Goal: Information Seeking & Learning: Learn about a topic

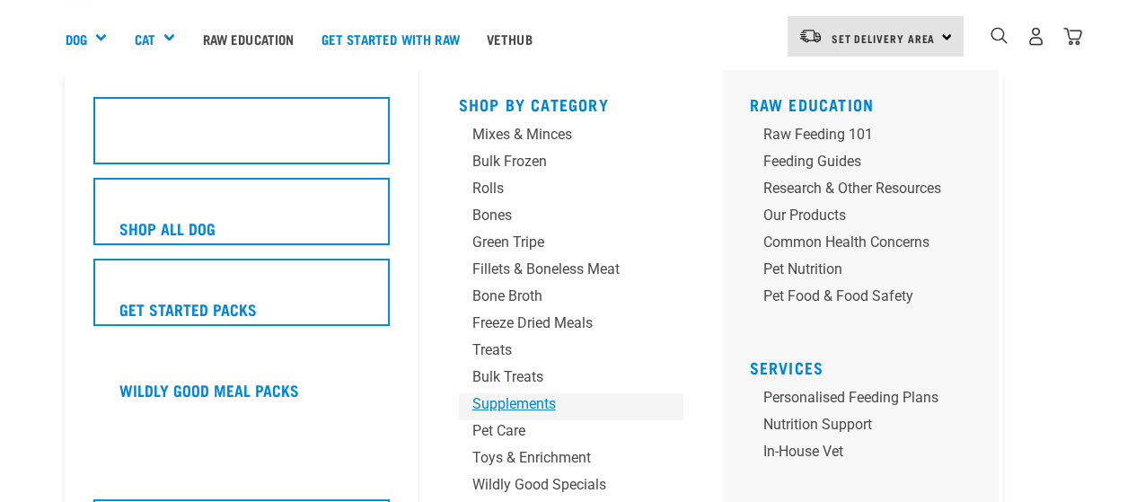
scroll to position [16, 0]
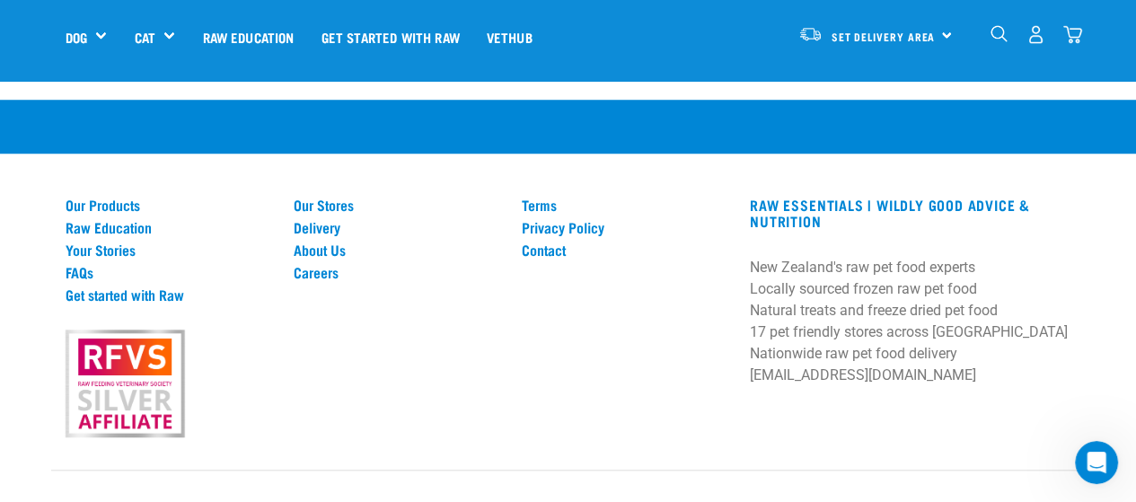
scroll to position [1292, 0]
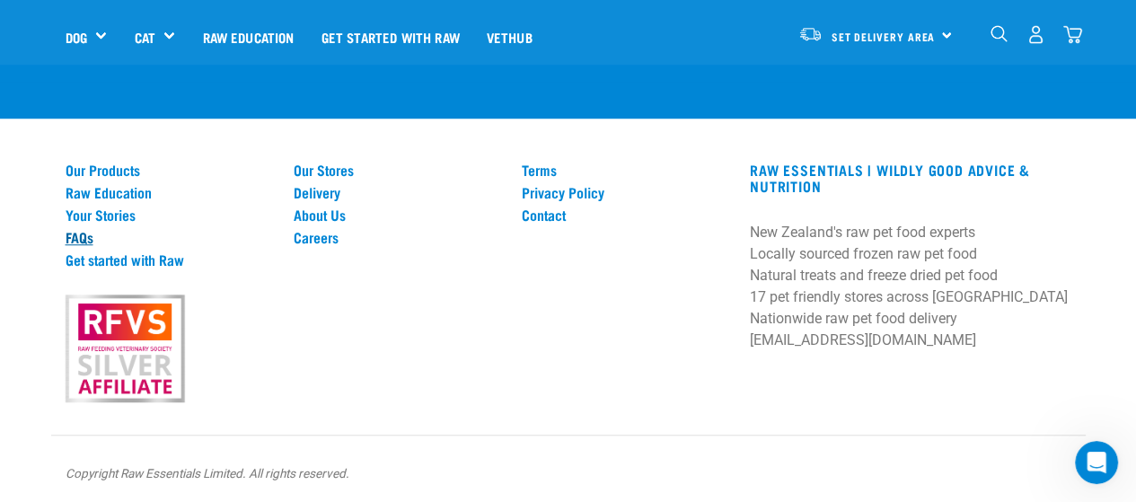
click at [84, 237] on link "FAQs" at bounding box center [169, 237] width 207 height 16
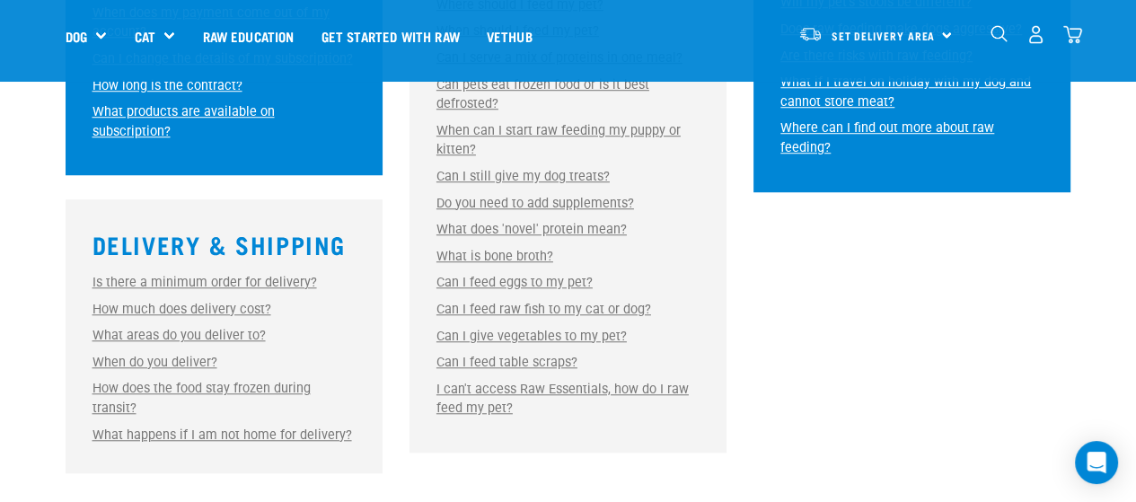
scroll to position [1257, 0]
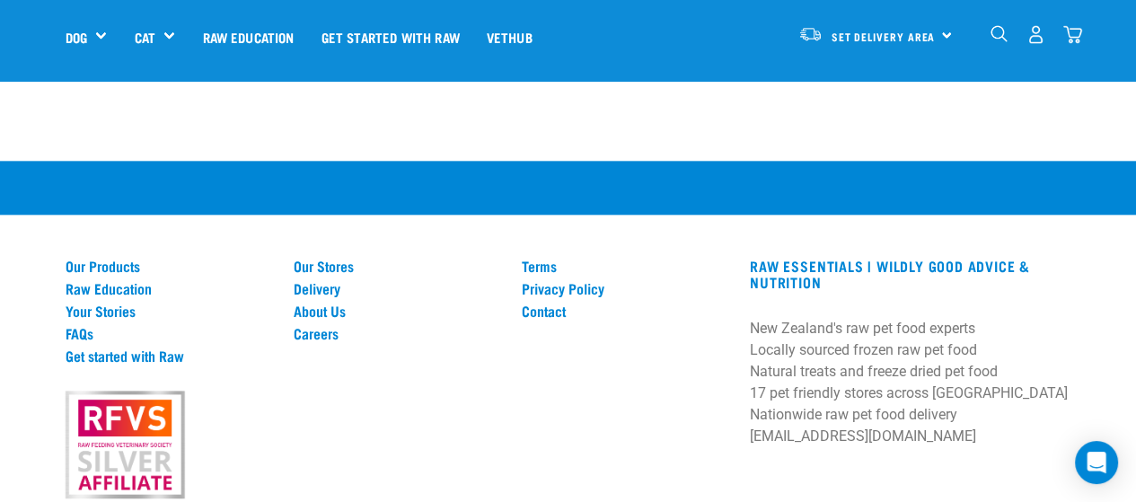
scroll to position [1844, 0]
